Goal: Task Accomplishment & Management: Manage account settings

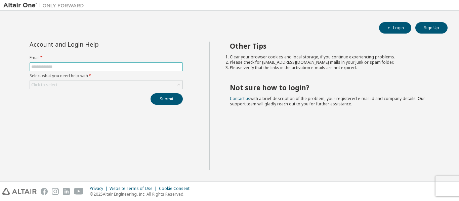
click at [58, 68] on input "text" at bounding box center [106, 66] width 150 height 5
paste input "**********"
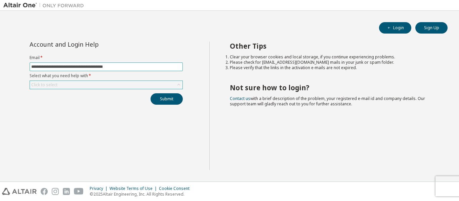
type input "**********"
click at [68, 85] on div "Click to select" at bounding box center [106, 85] width 153 height 8
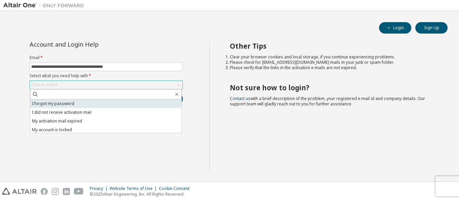
click at [69, 102] on li "I forgot my password" at bounding box center [105, 104] width 151 height 9
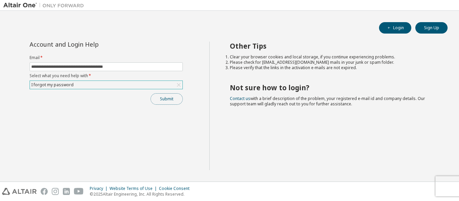
click at [165, 97] on button "Submit" at bounding box center [167, 98] width 32 height 11
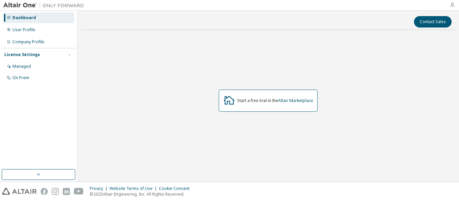
click at [454, 7] on icon "button" at bounding box center [452, 4] width 5 height 5
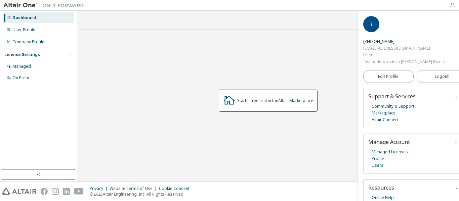
click at [370, 22] on div "i" at bounding box center [371, 24] width 16 height 16
click at [289, 63] on div "Start a free trial in the Altair Marketplace" at bounding box center [268, 100] width 375 height 131
click at [9, 5] on img at bounding box center [45, 5] width 84 height 7
click at [459, 22] on icon "button" at bounding box center [463, 21] width 4 height 4
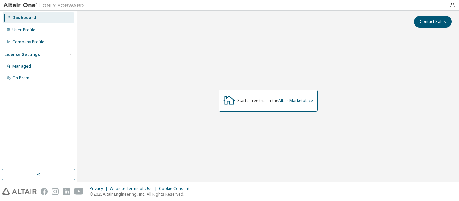
click at [24, 6] on img at bounding box center [45, 5] width 84 height 7
click at [452, 6] on icon "button" at bounding box center [452, 4] width 5 height 5
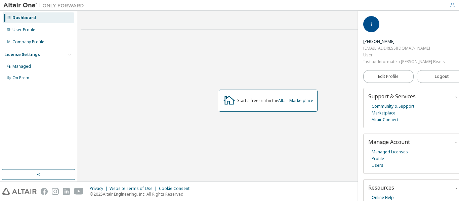
click at [258, 103] on div "Start a free trial in the Altair Marketplace" at bounding box center [275, 100] width 76 height 5
click at [294, 101] on link "Altair Marketplace" at bounding box center [295, 101] width 35 height 6
